Goal: Task Accomplishment & Management: Complete application form

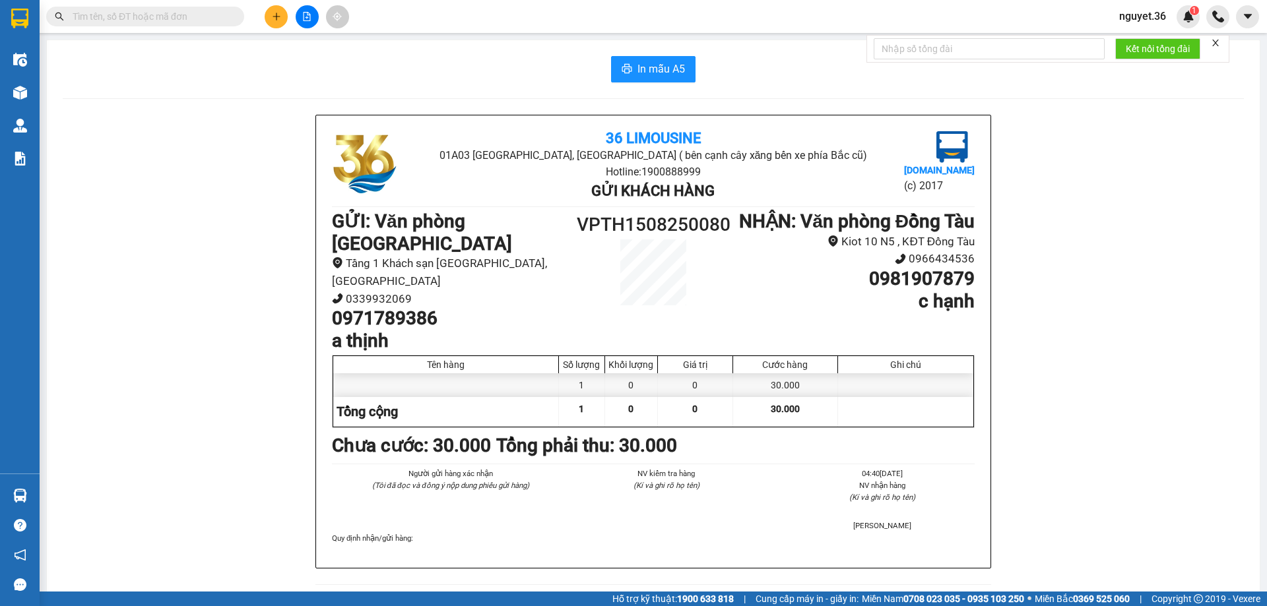
click at [280, 20] on icon "plus" at bounding box center [276, 16] width 9 height 9
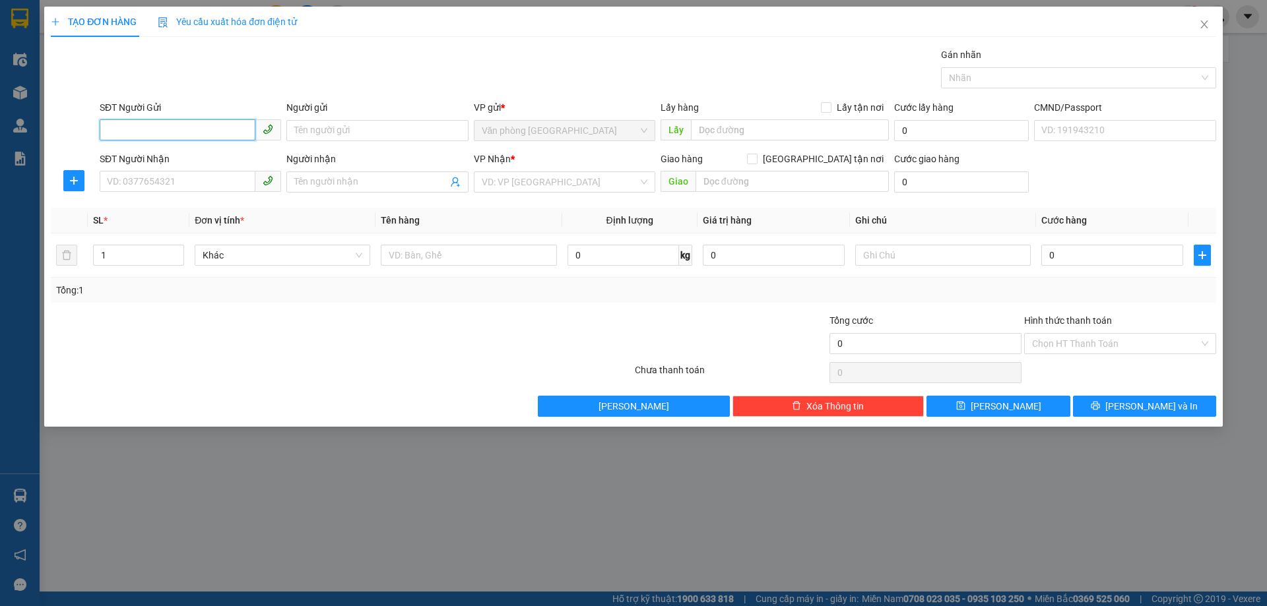
click at [137, 136] on input "SĐT Người Gửi" at bounding box center [178, 129] width 156 height 21
type input "0949612792"
click at [141, 152] on div "0949612792 - [PERSON_NAME]" at bounding box center [191, 157] width 166 height 15
type input "PHƯƠNG ANH"
type input "0949612792"
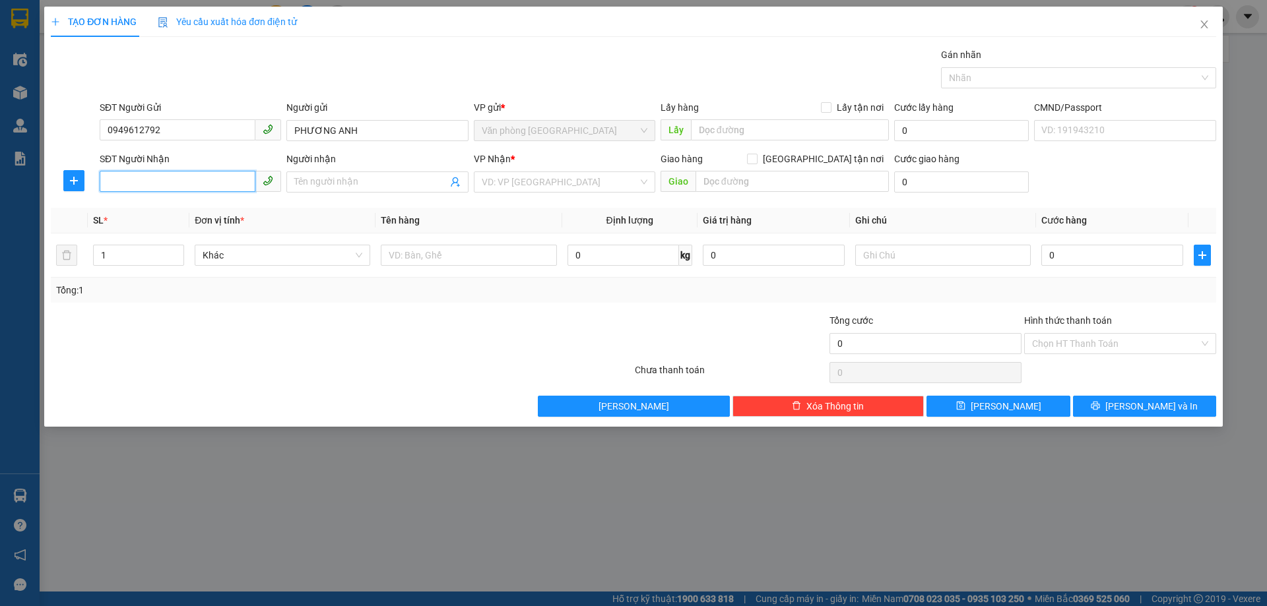
click at [148, 183] on input "SĐT Người Nhận" at bounding box center [178, 181] width 156 height 21
type input "0977985667"
click at [309, 187] on input "Người nhận" at bounding box center [370, 182] width 152 height 15
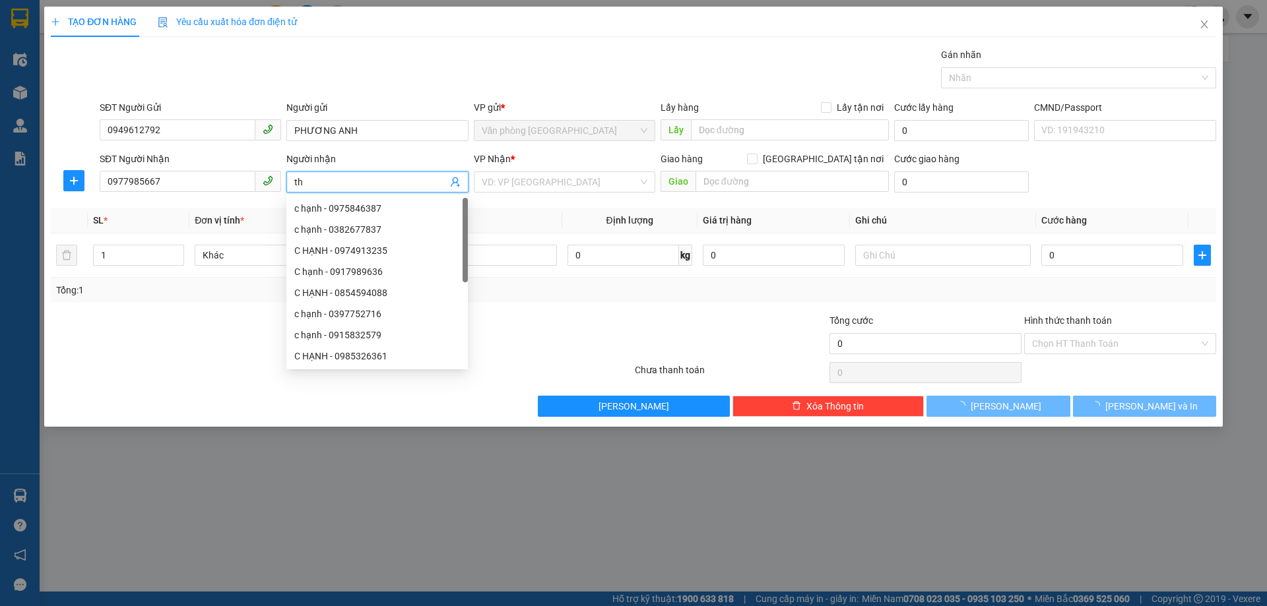
type input "t"
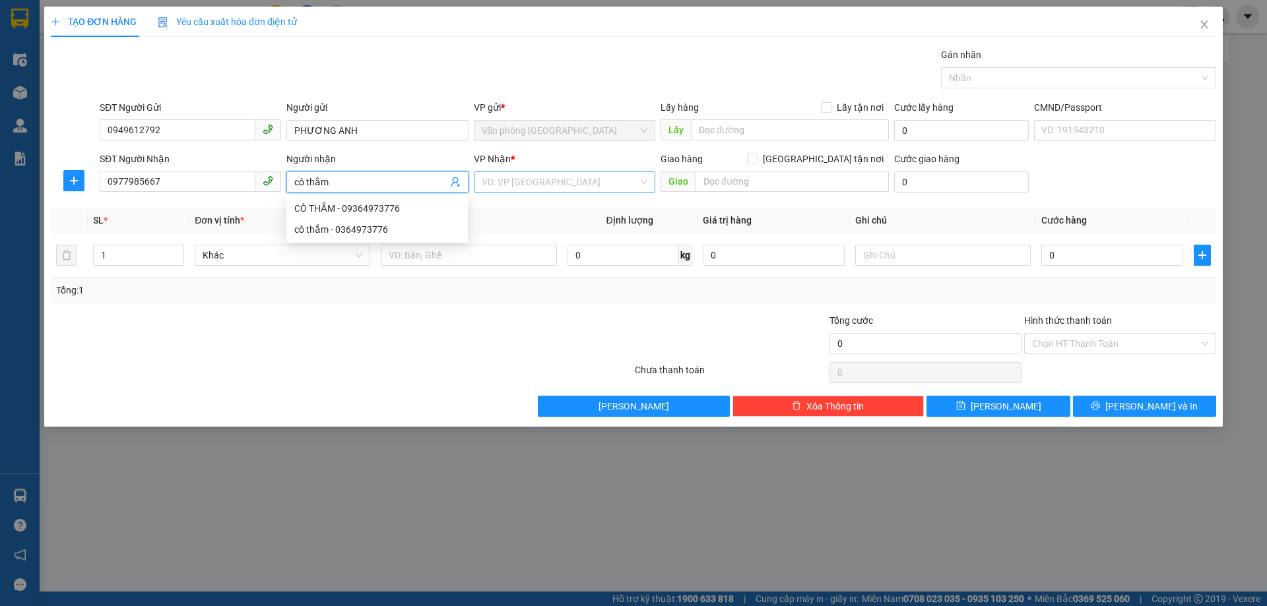
type input "cô thắm"
click at [534, 180] on input "search" at bounding box center [560, 182] width 156 height 20
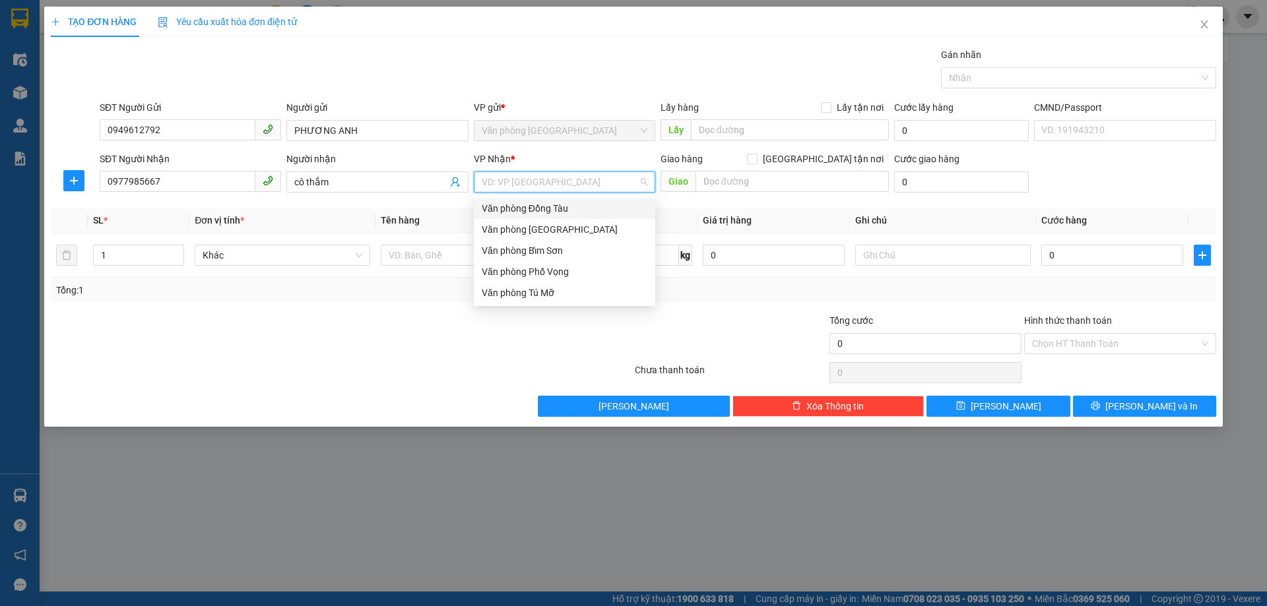
click at [534, 203] on div "Văn phòng Đồng Tàu" at bounding box center [565, 208] width 166 height 15
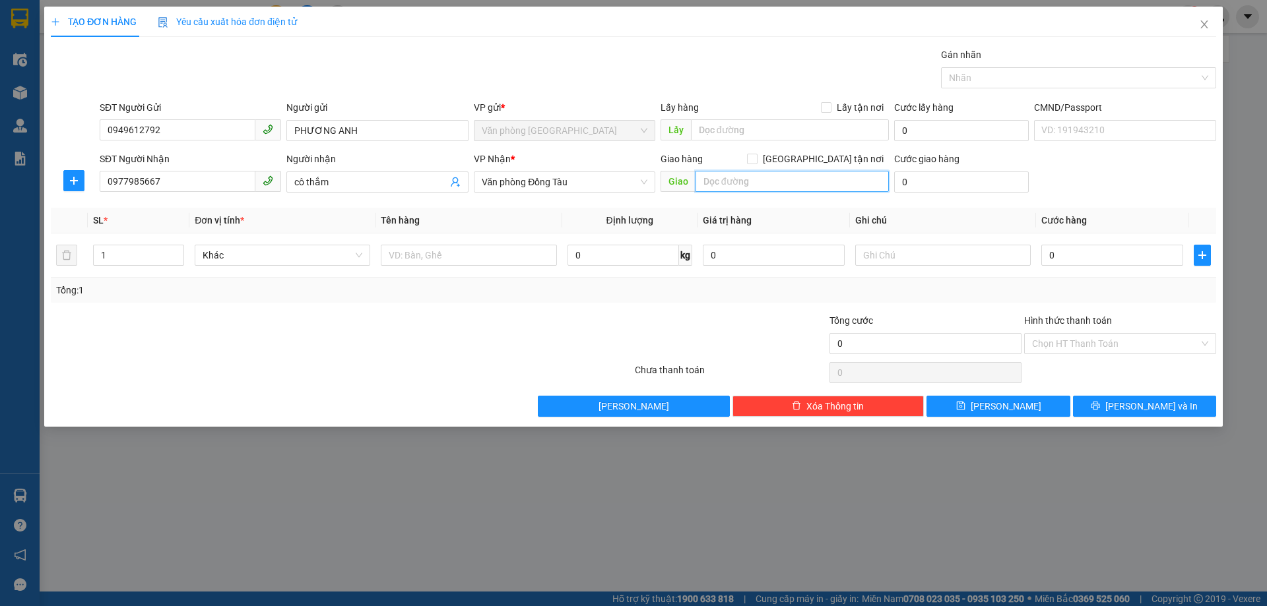
click at [788, 185] on input "text" at bounding box center [792, 181] width 193 height 21
click at [1078, 257] on input "0" at bounding box center [1112, 255] width 142 height 21
type input "4"
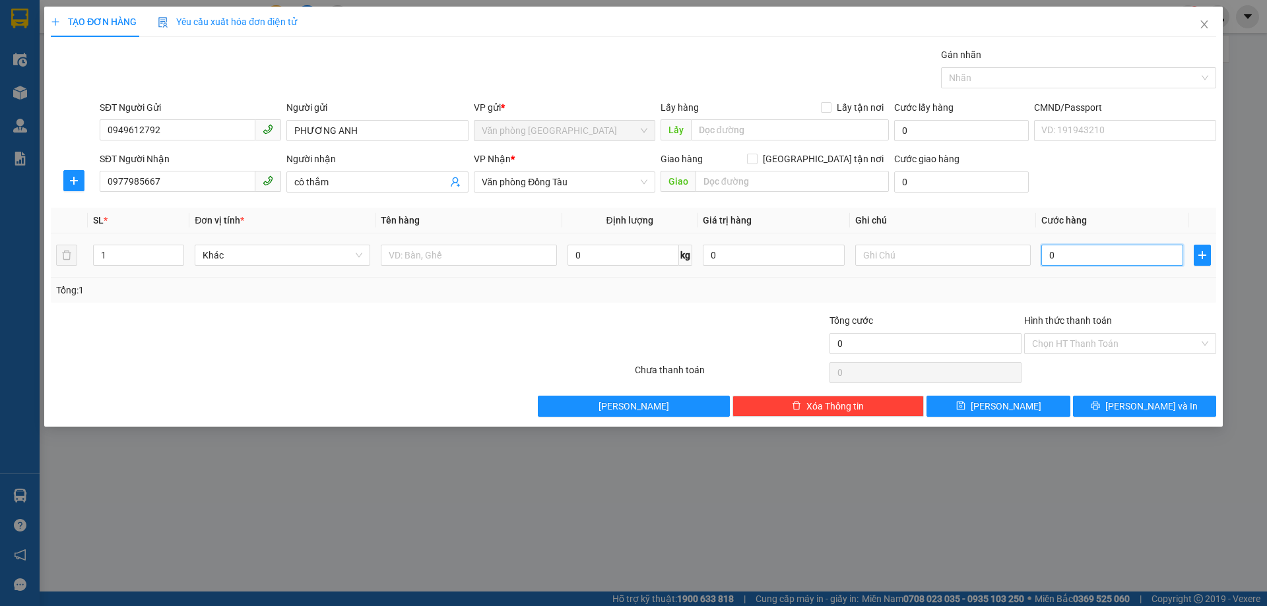
type input "4"
type input "40"
type input "400"
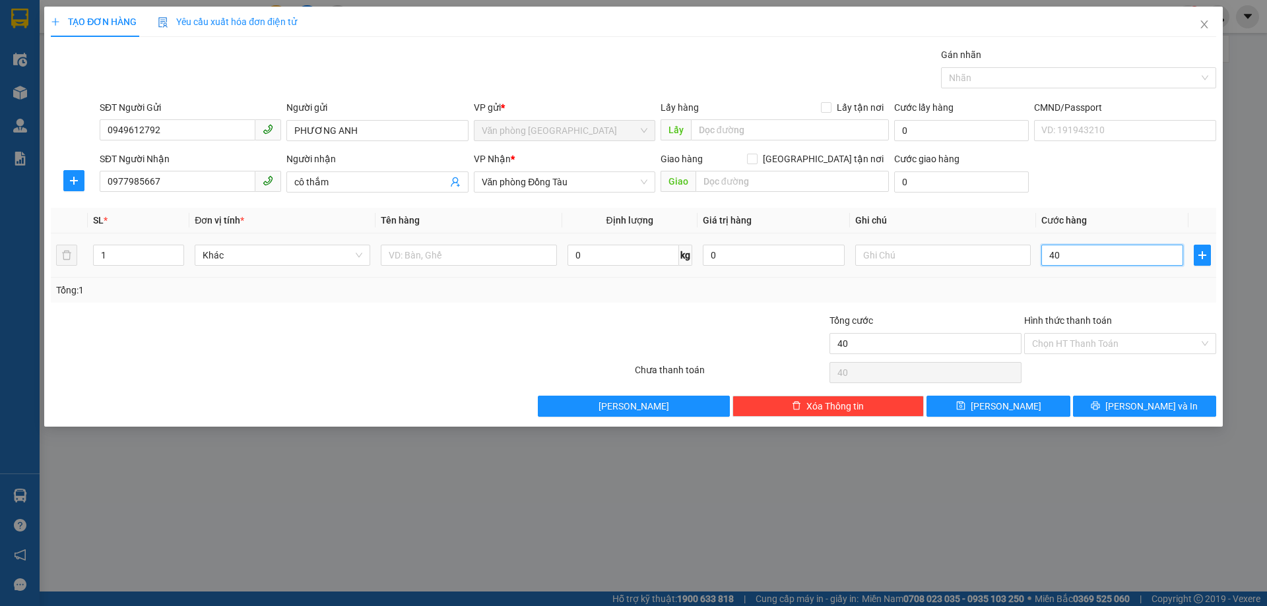
type input "400"
type input "4.000"
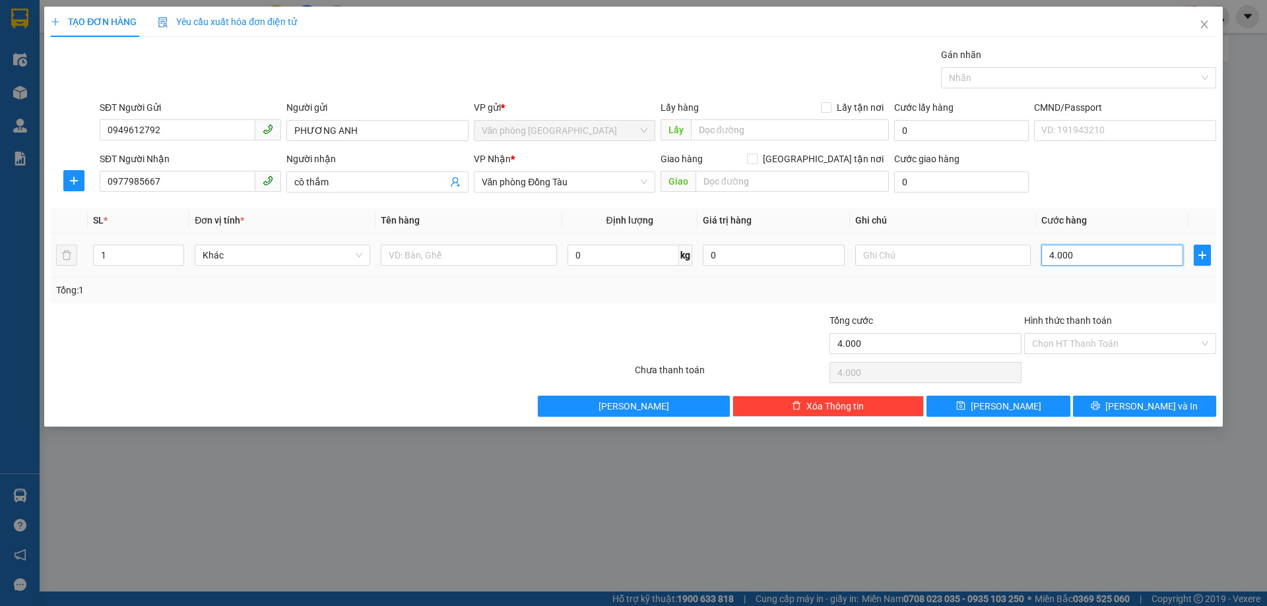
type input "40.000"
click at [976, 292] on div "Tổng: 1" at bounding box center [633, 290] width 1155 height 15
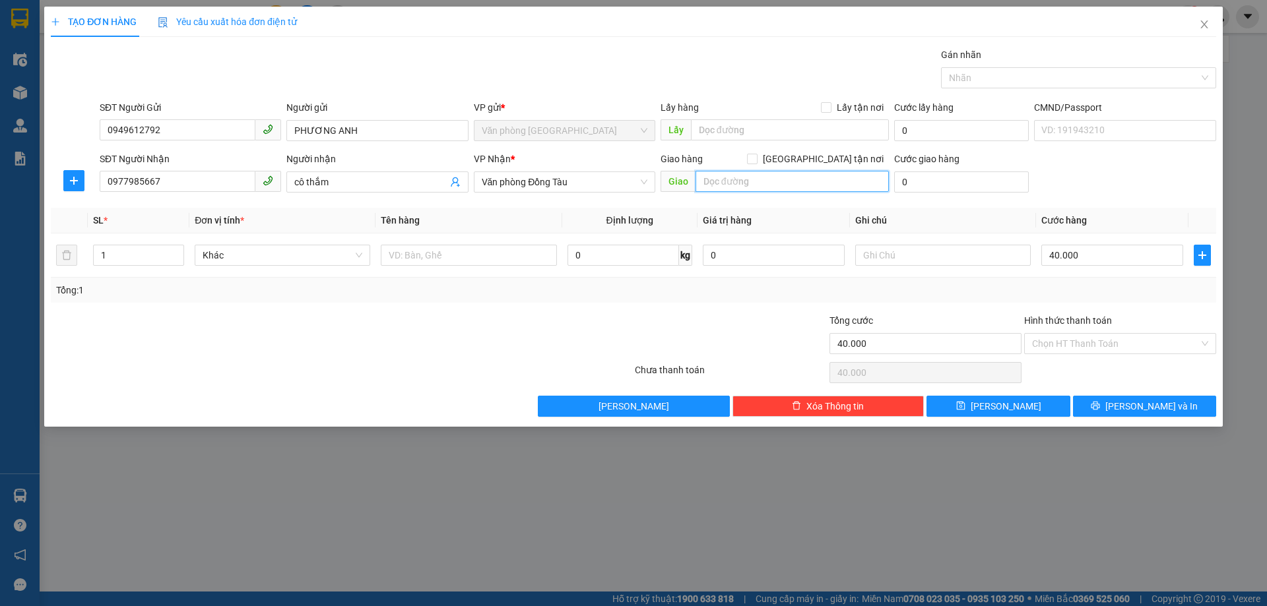
click at [805, 184] on input "text" at bounding box center [792, 181] width 193 height 21
type input "toà nhà NIC ngõ 7 đường tôn thất thuyết cầu giấy"
click at [1055, 339] on input "Hình thức thanh toán" at bounding box center [1115, 344] width 167 height 20
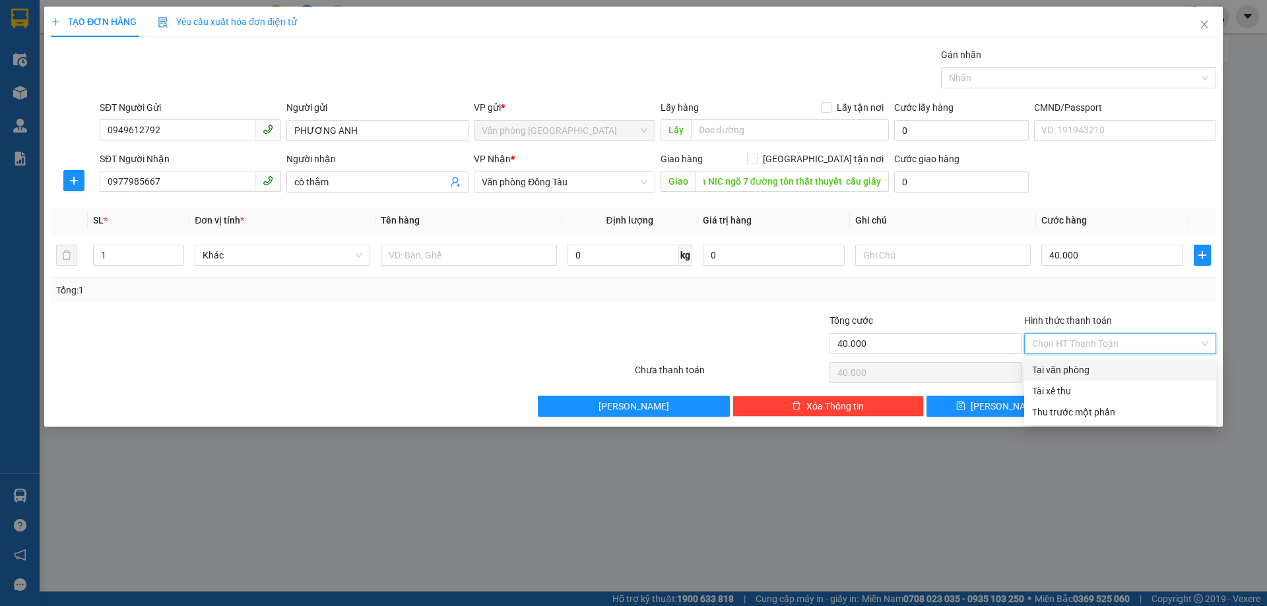
scroll to position [0, 0]
click at [1044, 362] on div "Tại văn phòng" at bounding box center [1120, 370] width 192 height 21
type input "0"
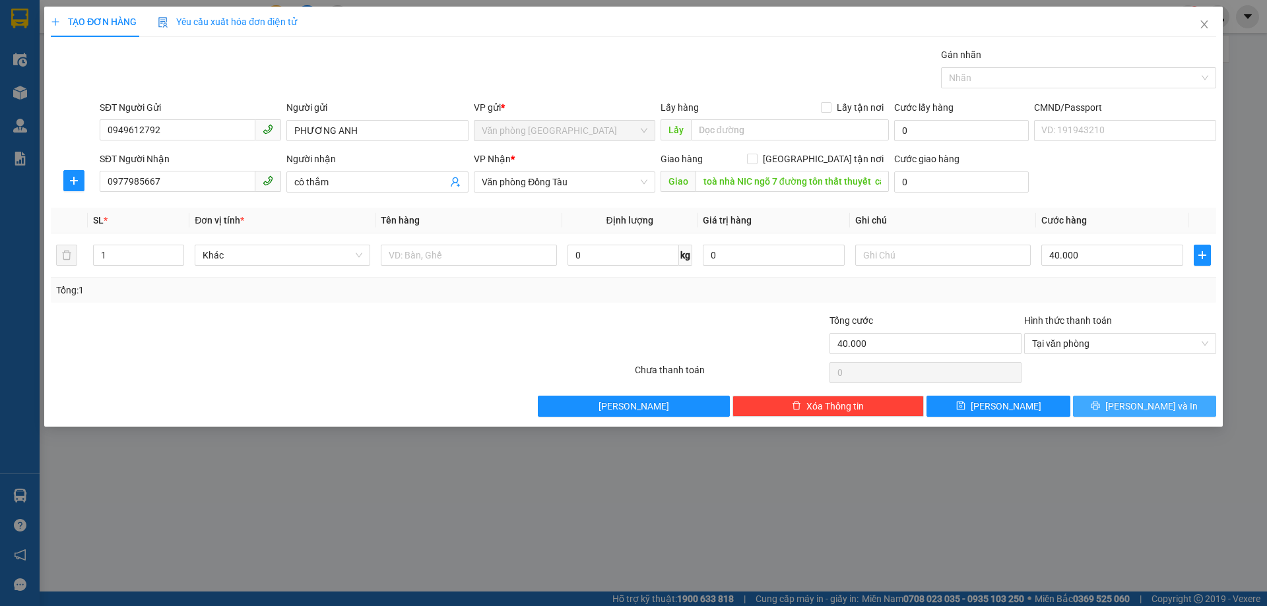
click at [1100, 405] on icon "printer" at bounding box center [1095, 406] width 9 height 9
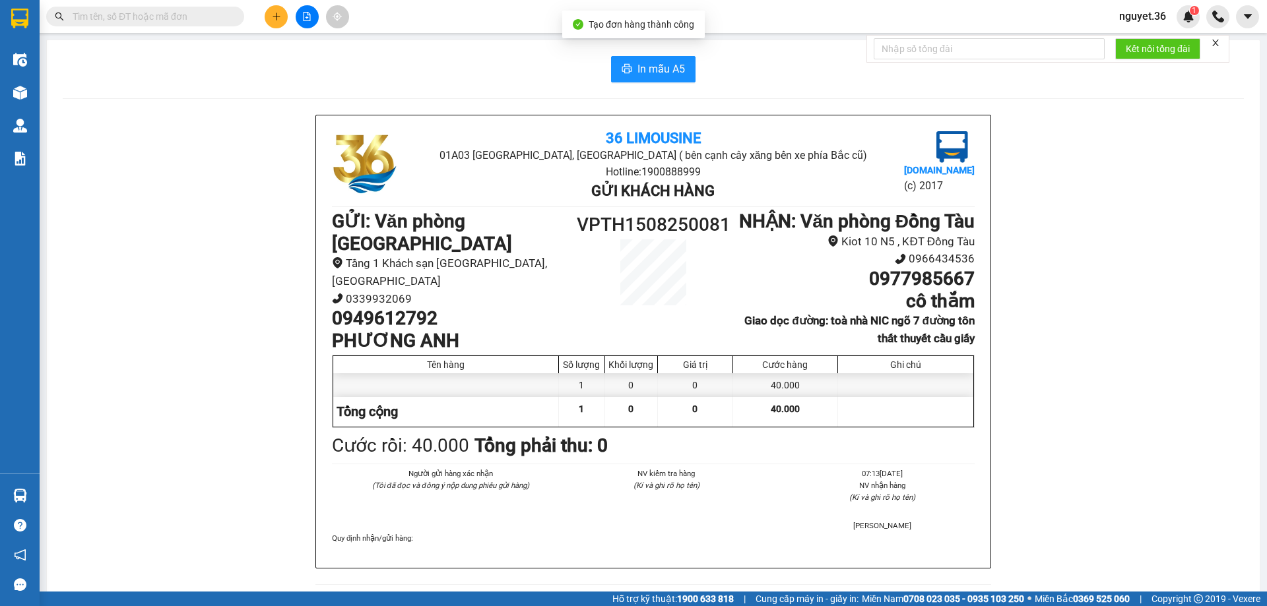
click at [649, 83] on div "In mẫu A5 36 Limousine 01A03 [GEOGRAPHIC_DATA], [GEOGRAPHIC_DATA] ( bên cạnh câ…" at bounding box center [653, 571] width 1213 height 1063
click at [648, 77] on span "In mẫu A5" at bounding box center [661, 69] width 48 height 16
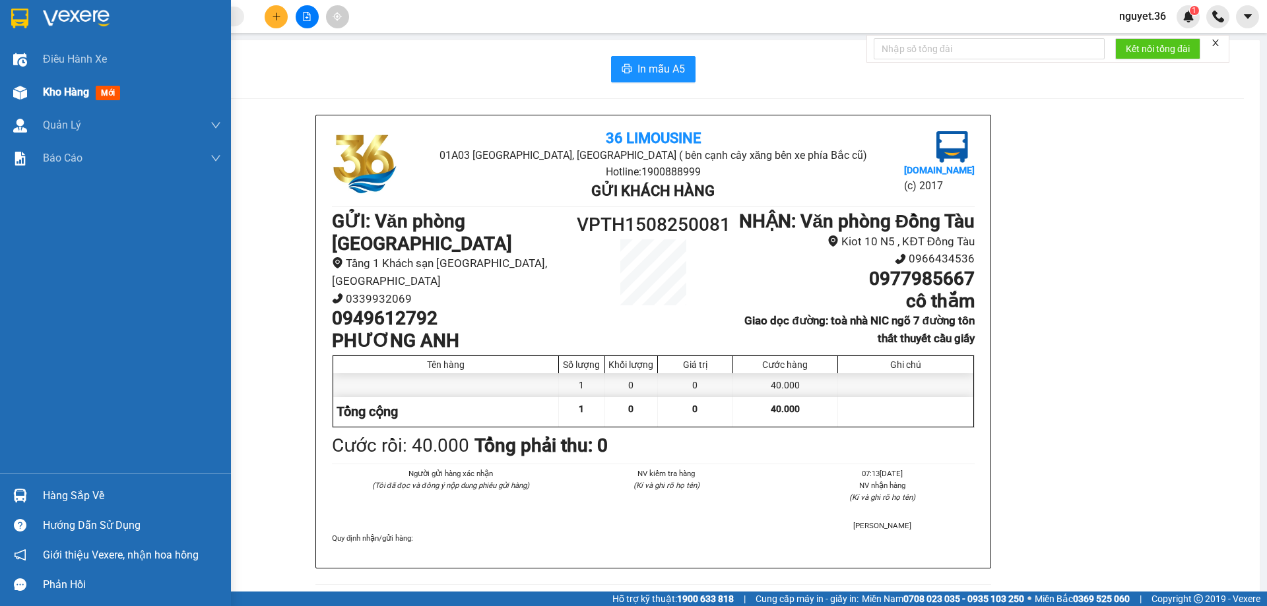
click at [88, 89] on span "Kho hàng" at bounding box center [66, 92] width 46 height 13
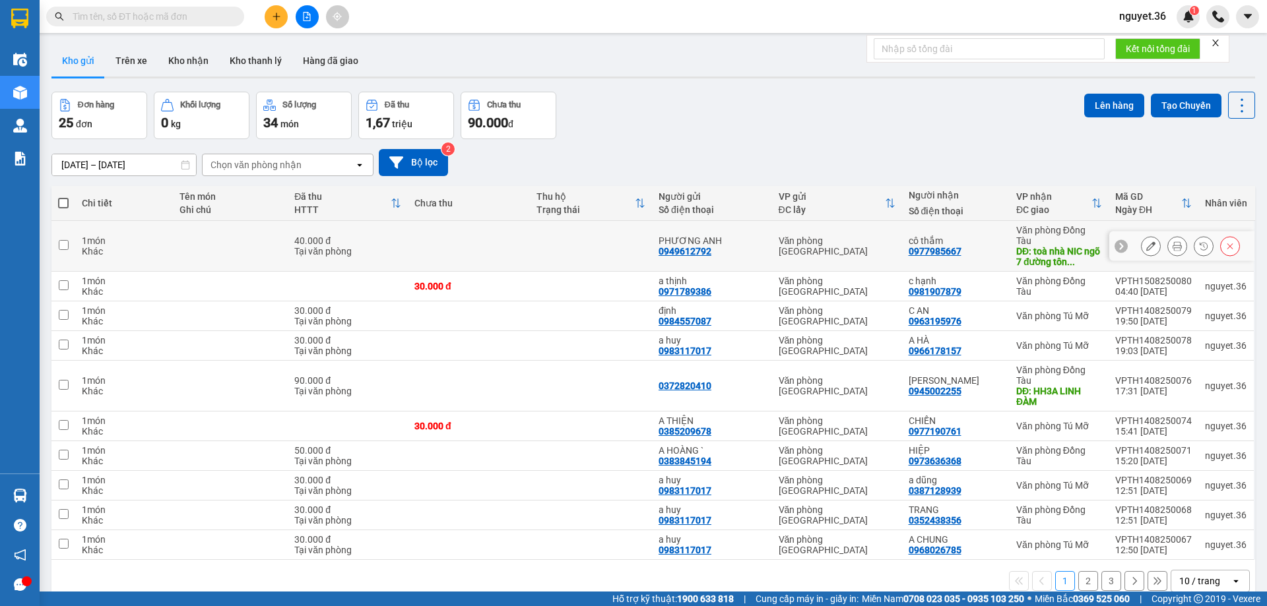
click at [1146, 242] on icon at bounding box center [1150, 246] width 9 height 9
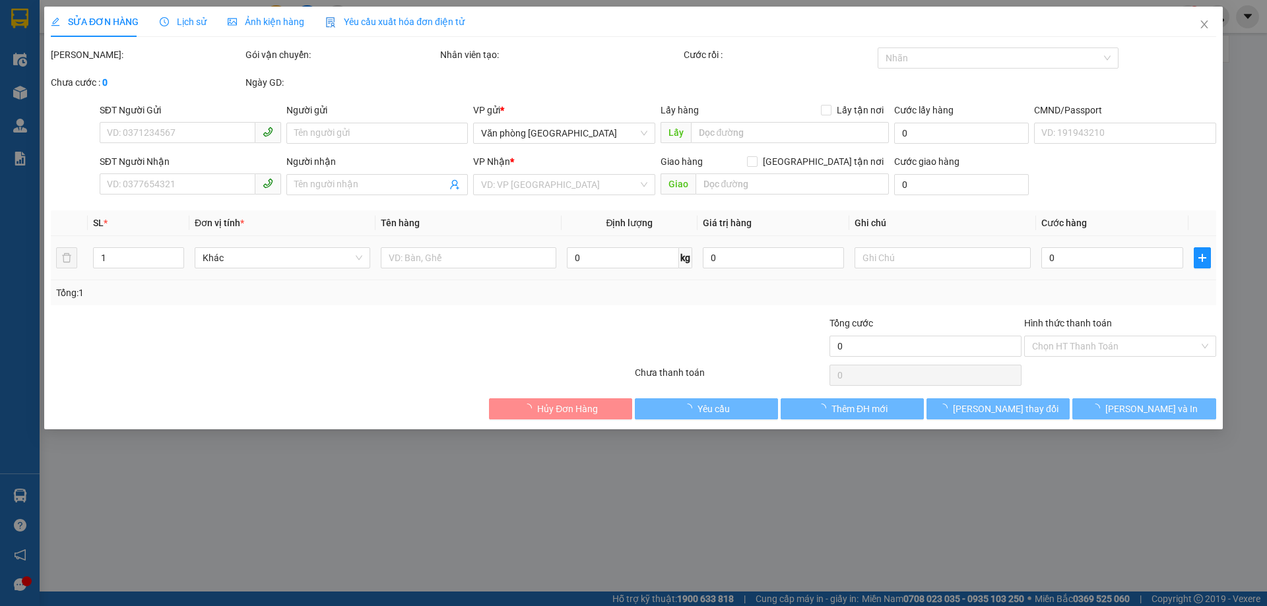
type input "0949612792"
type input "PHƯƠNG ANH"
type input "0977985667"
type input "cô thắm"
type input "toà nhà NIC ngõ 7 đường tôn thất thuyết cầu giấy"
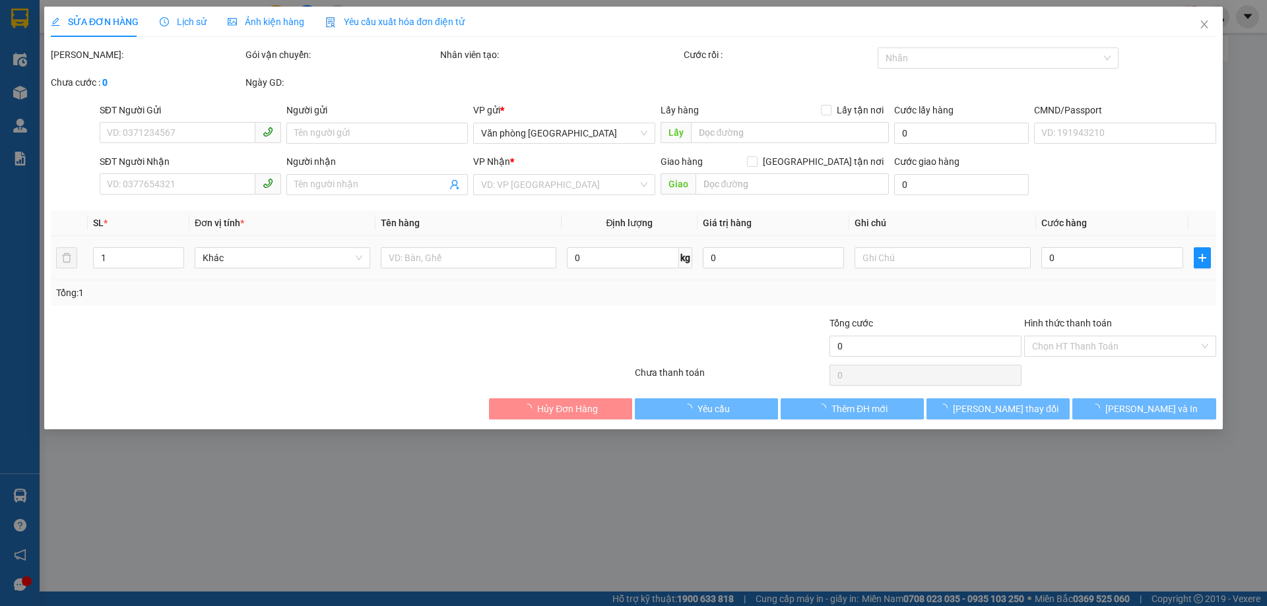
type input "40.000"
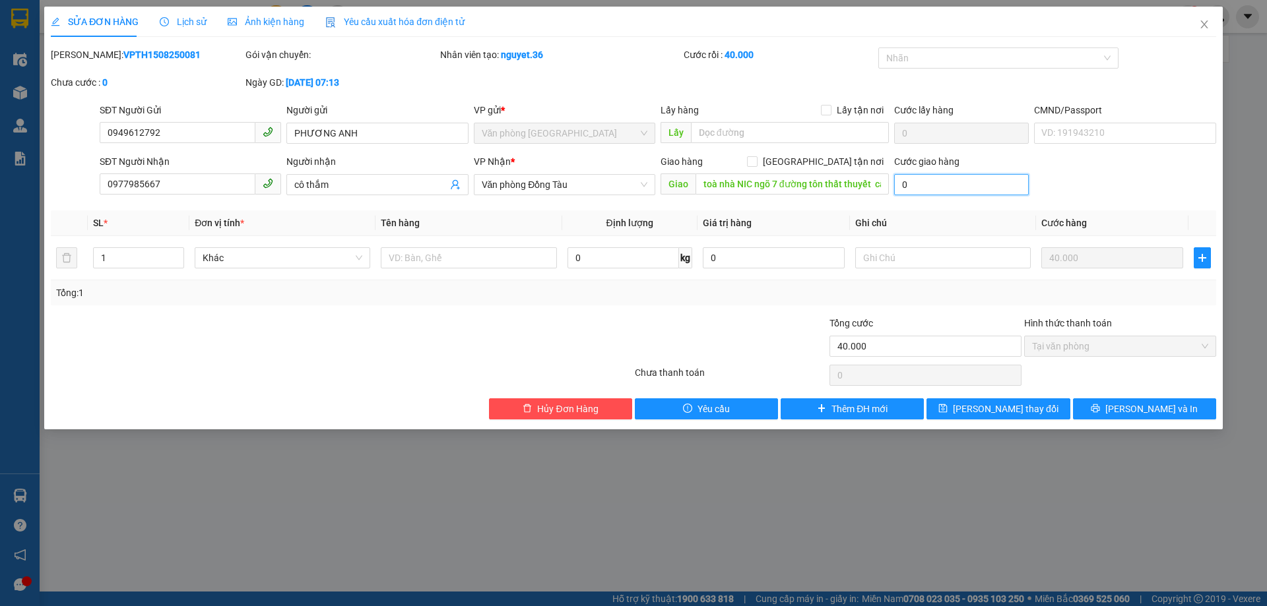
click at [957, 194] on input "0" at bounding box center [961, 184] width 135 height 21
type input "9"
type input "40.009"
type input "9"
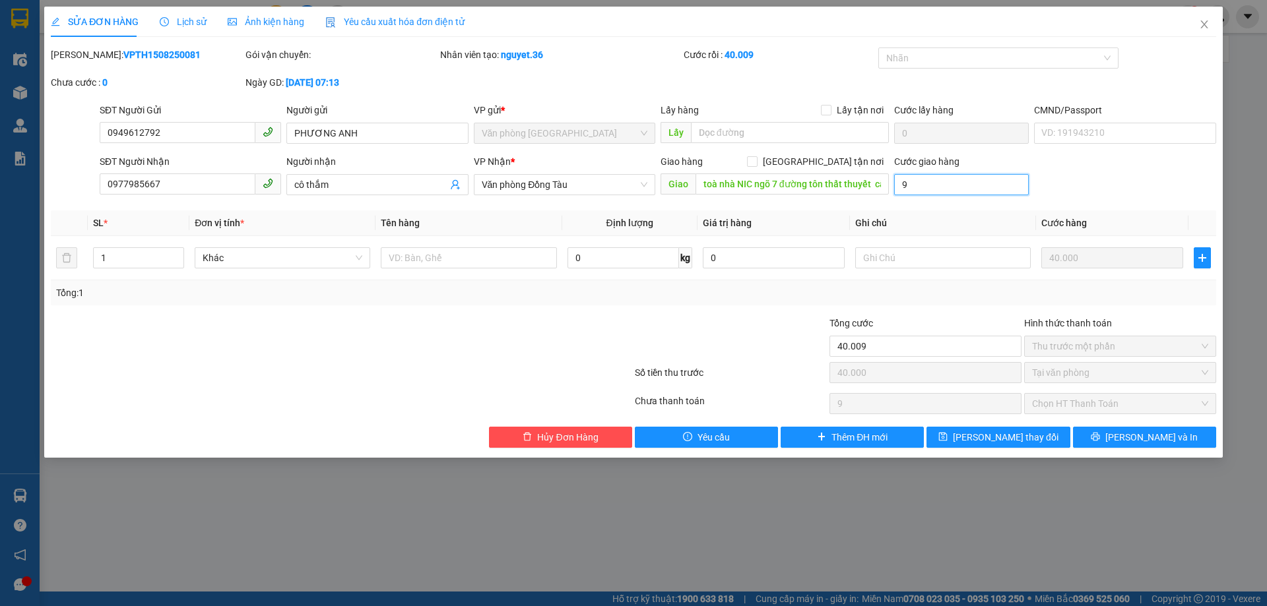
type input "90"
type input "40.090"
type input "90"
type input "900"
type input "40.900"
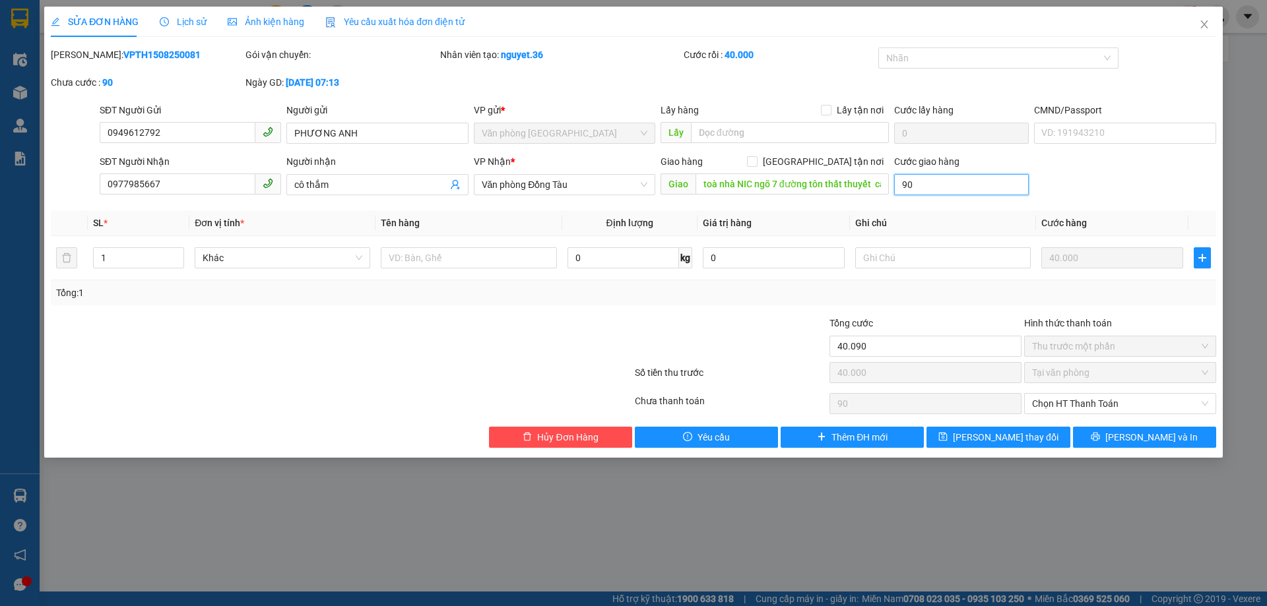
type input "900"
type input "9.000"
type input "49.000"
type input "9.000"
type input "90.000"
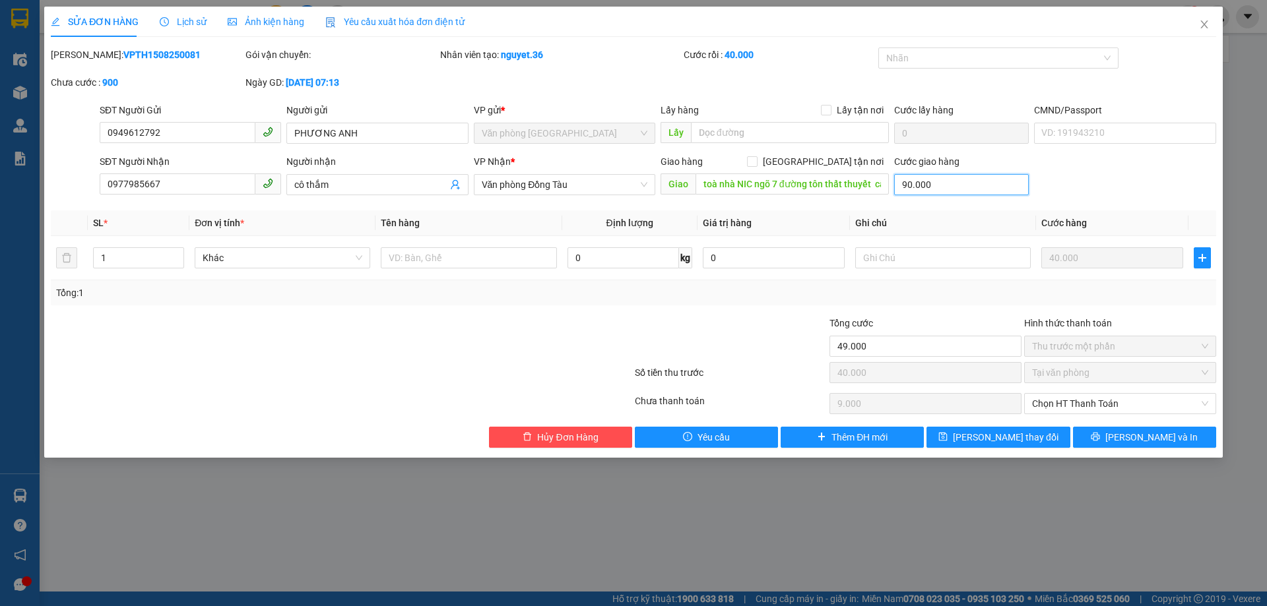
type input "130.000"
type input "90.000"
click at [778, 306] on div "Total Paid Fee 40.000 Total UnPaid Fee 90000 Cash Collection Total Fee Mã ĐH: V…" at bounding box center [633, 248] width 1165 height 401
click at [903, 276] on td at bounding box center [943, 258] width 186 height 44
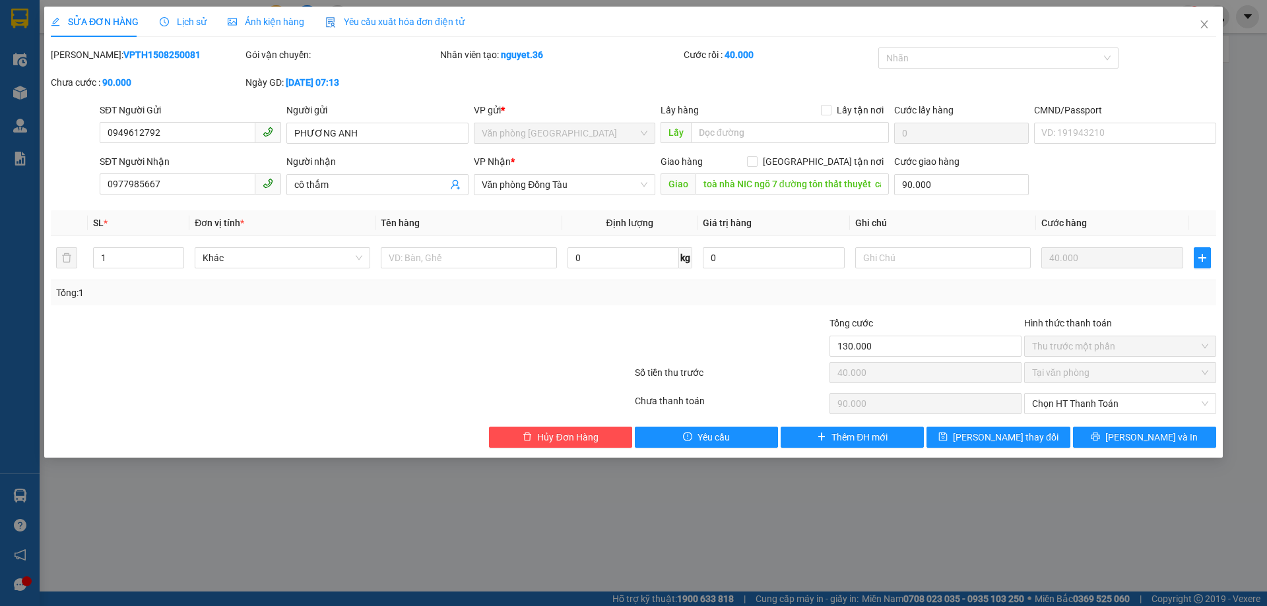
click at [962, 211] on th "Ghi chú" at bounding box center [943, 224] width 186 height 26
click at [1155, 441] on span "[PERSON_NAME] và In" at bounding box center [1151, 437] width 92 height 15
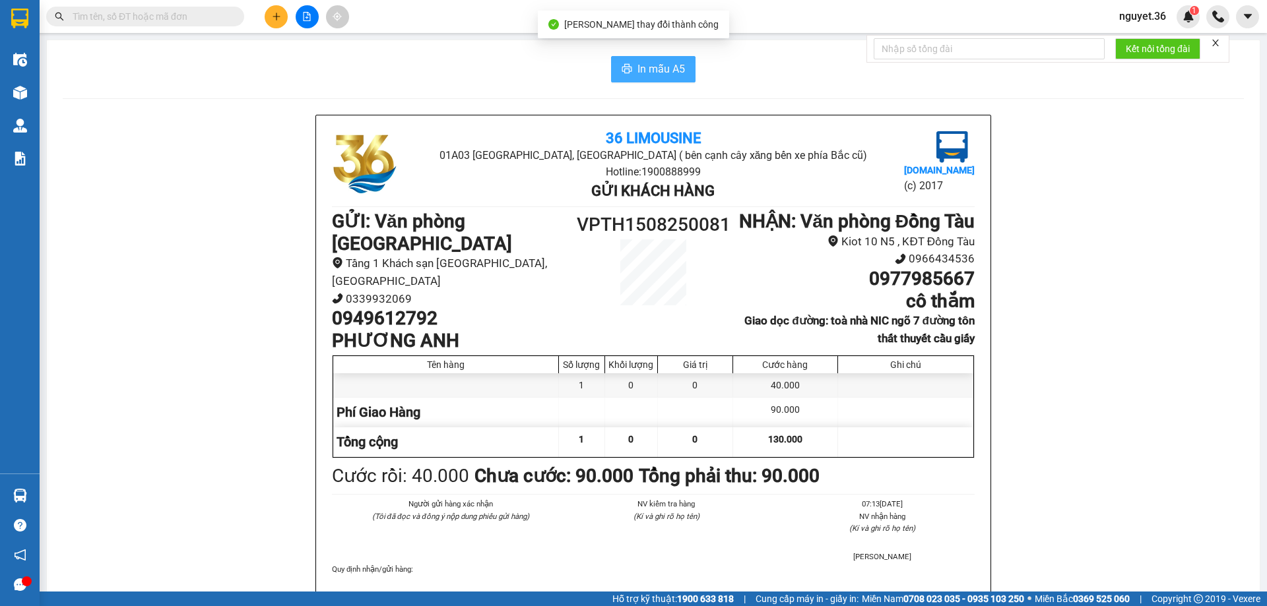
click at [659, 63] on span "In mẫu A5" at bounding box center [661, 69] width 48 height 16
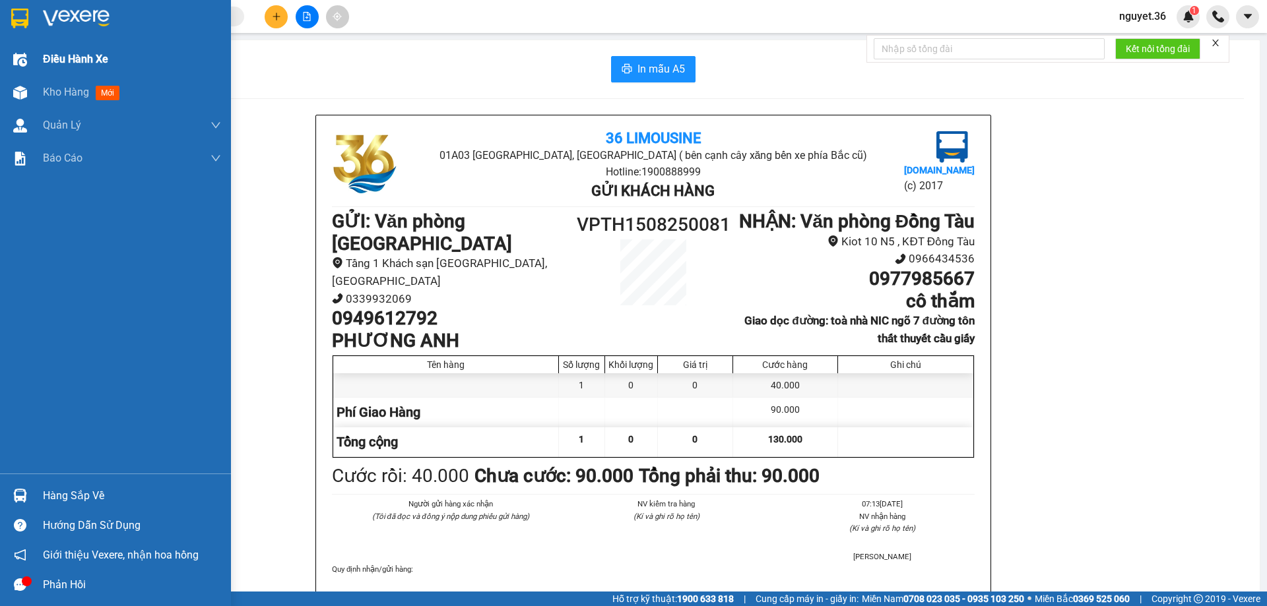
click at [56, 65] on span "Điều hành xe" at bounding box center [75, 59] width 65 height 16
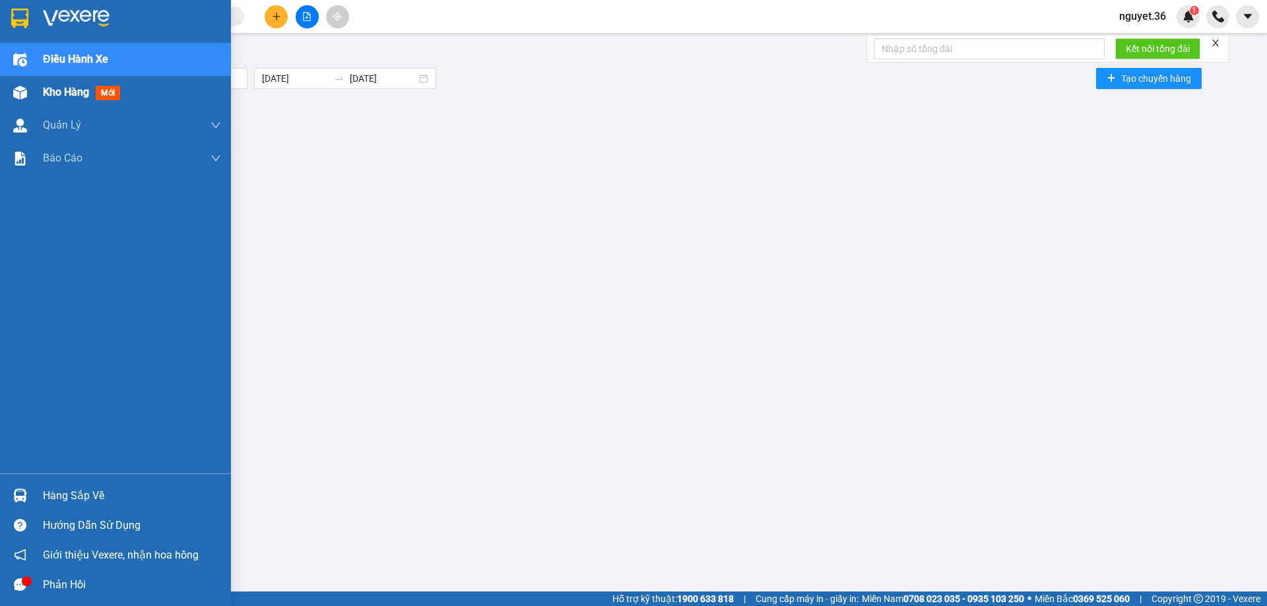
click at [71, 90] on span "Kho hàng" at bounding box center [66, 92] width 46 height 13
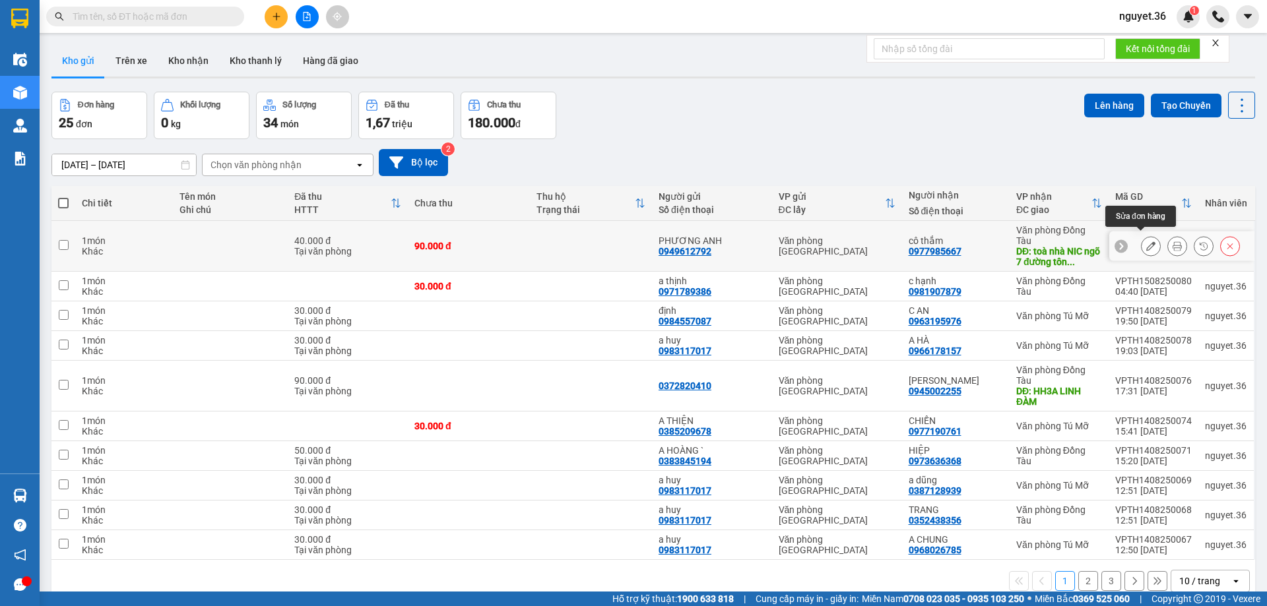
click at [1146, 243] on icon at bounding box center [1150, 246] width 9 height 9
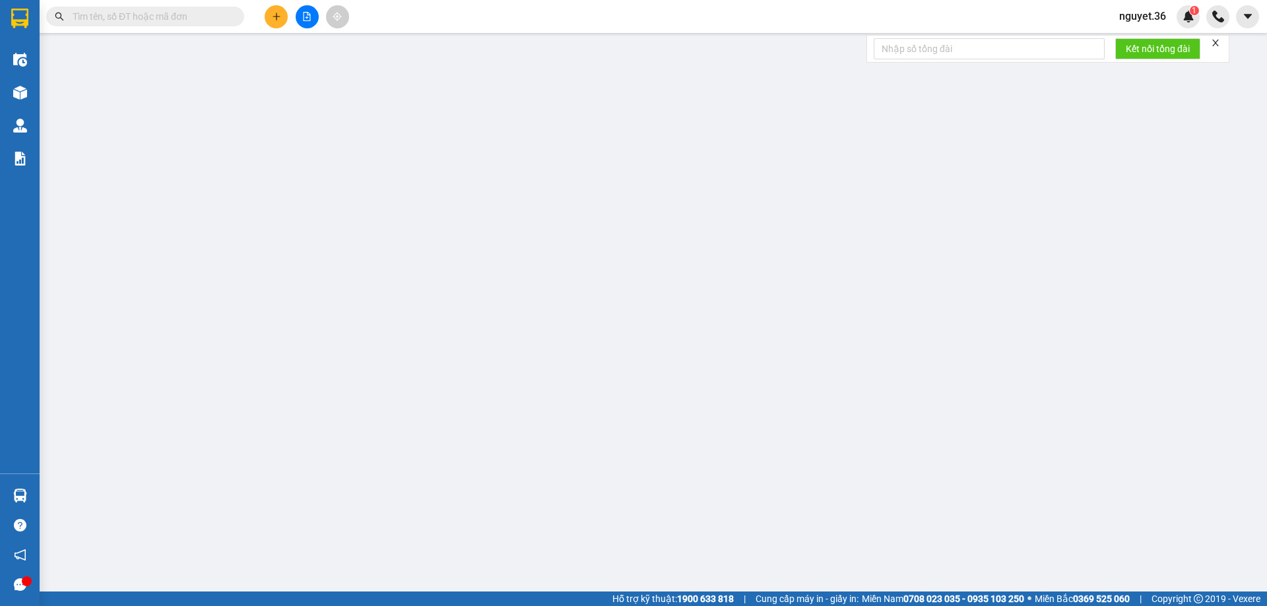
type input "0949612792"
type input "PHƯƠNG ANH"
type input "0977985667"
type input "cô thắm"
type input "toà nhà NIC ngõ 7 đường tôn thất thuyết cầu giấy"
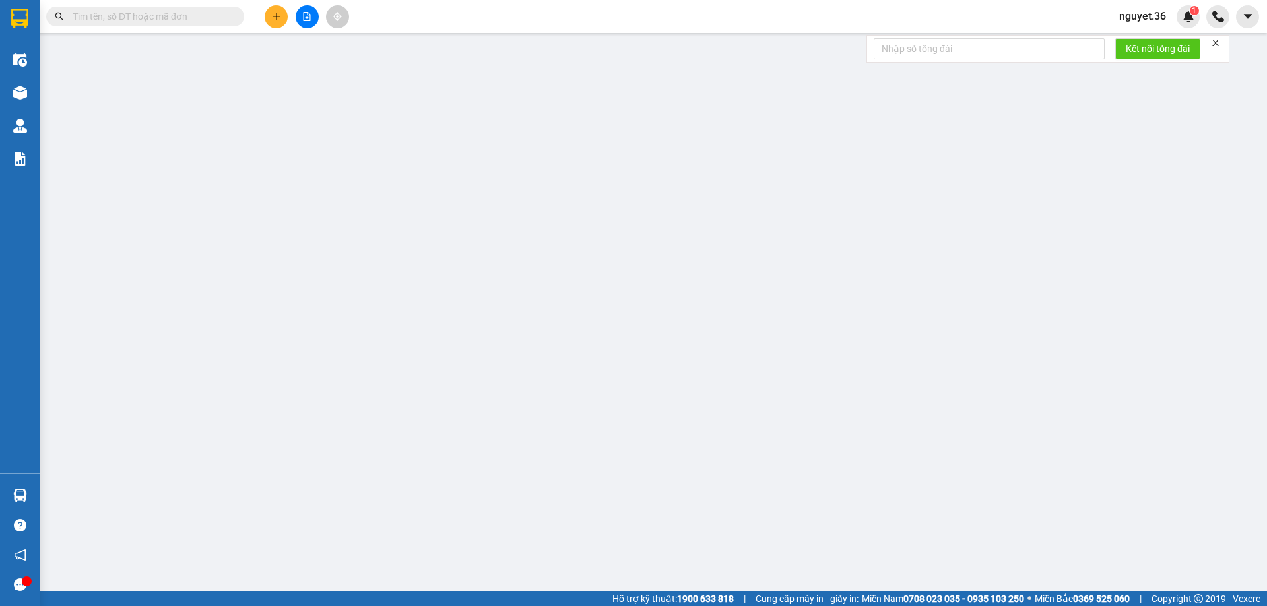
type input "90.000"
type input "130.000"
type input "40.000"
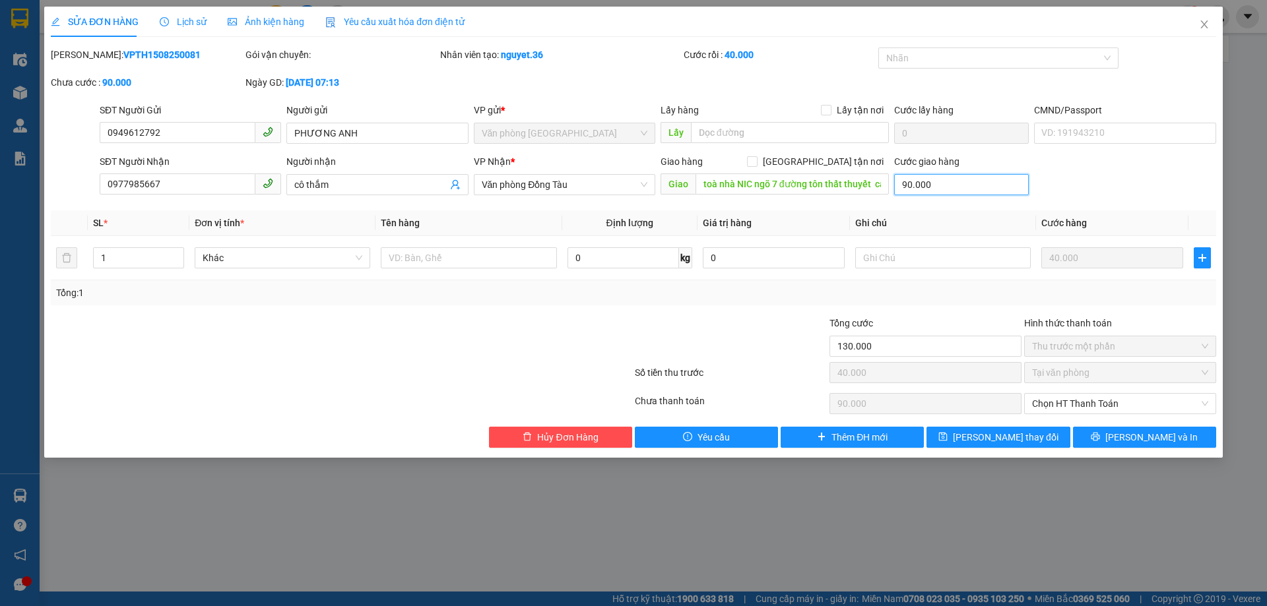
click at [957, 187] on input "90.000" at bounding box center [961, 184] width 135 height 21
click at [1094, 402] on span "Chọn HT Thanh Toán" at bounding box center [1120, 404] width 176 height 20
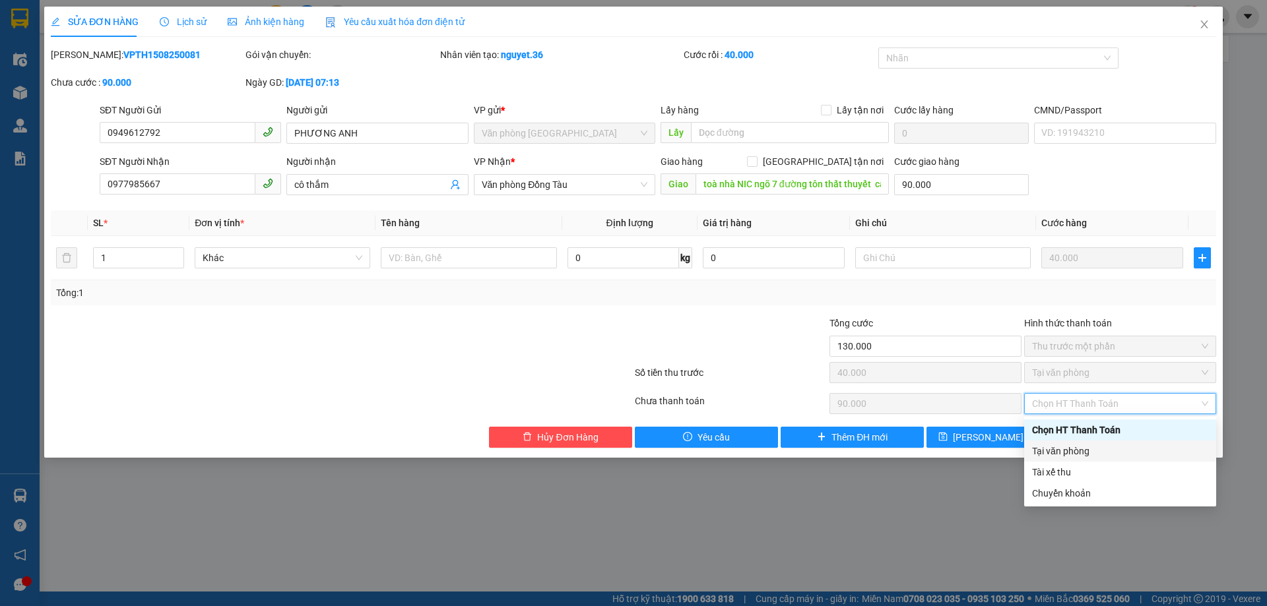
click at [1068, 446] on div "Tại văn phòng" at bounding box center [1120, 451] width 176 height 15
type input "0"
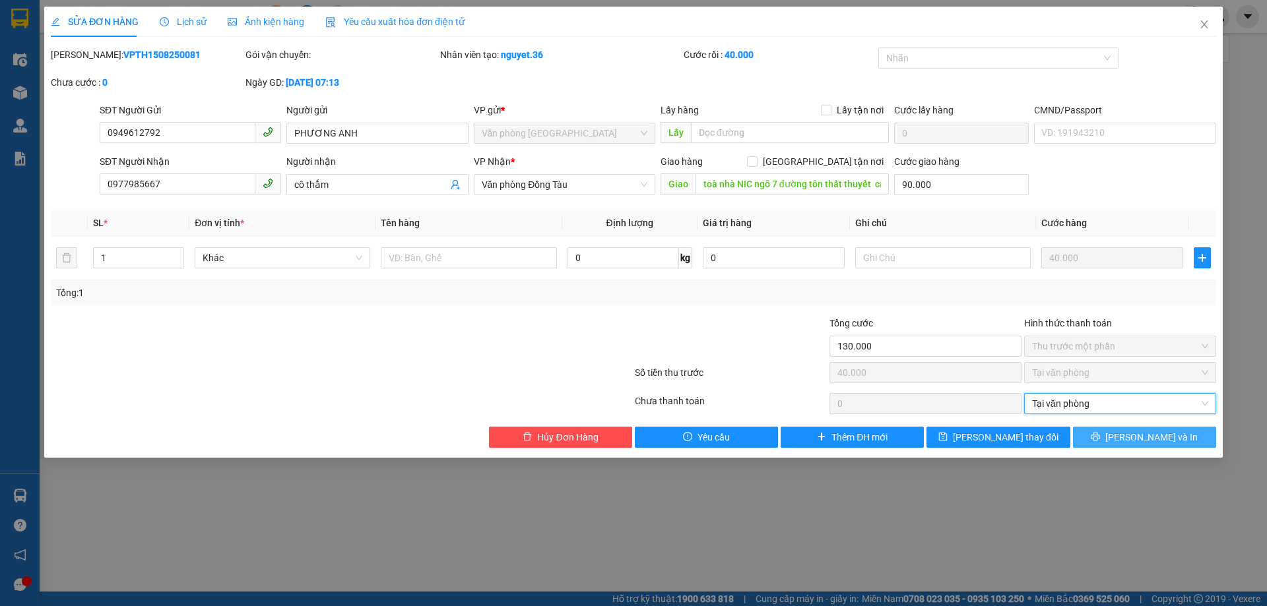
click at [1138, 437] on span "[PERSON_NAME] và In" at bounding box center [1151, 437] width 92 height 15
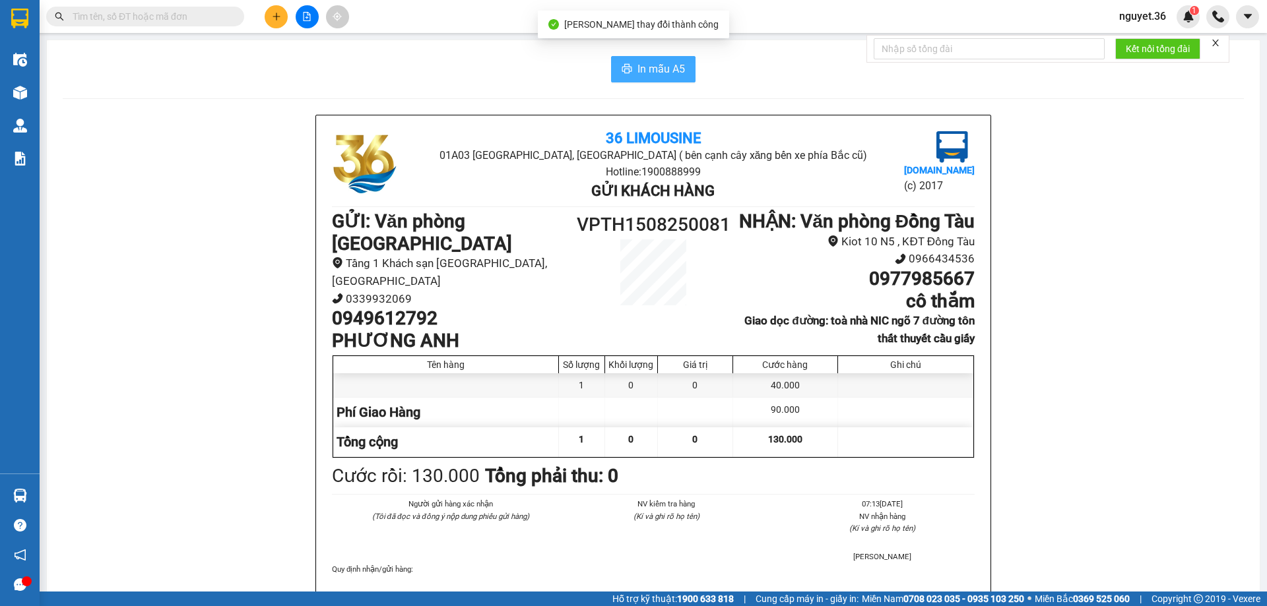
click at [663, 71] on span "In mẫu A5" at bounding box center [661, 69] width 48 height 16
